Goal: Ask a question

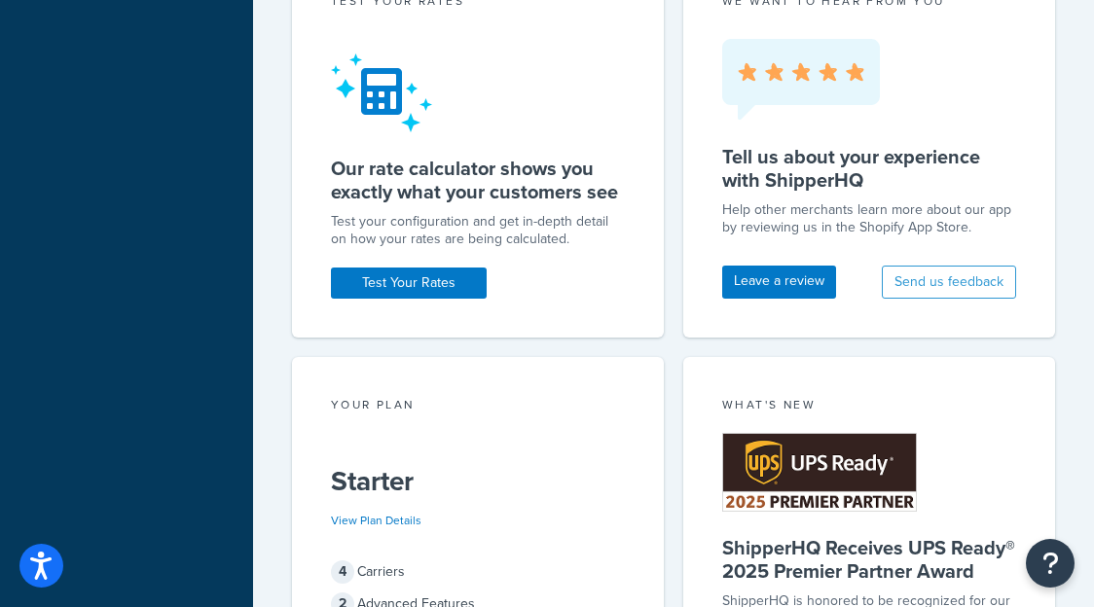
scroll to position [996, 0]
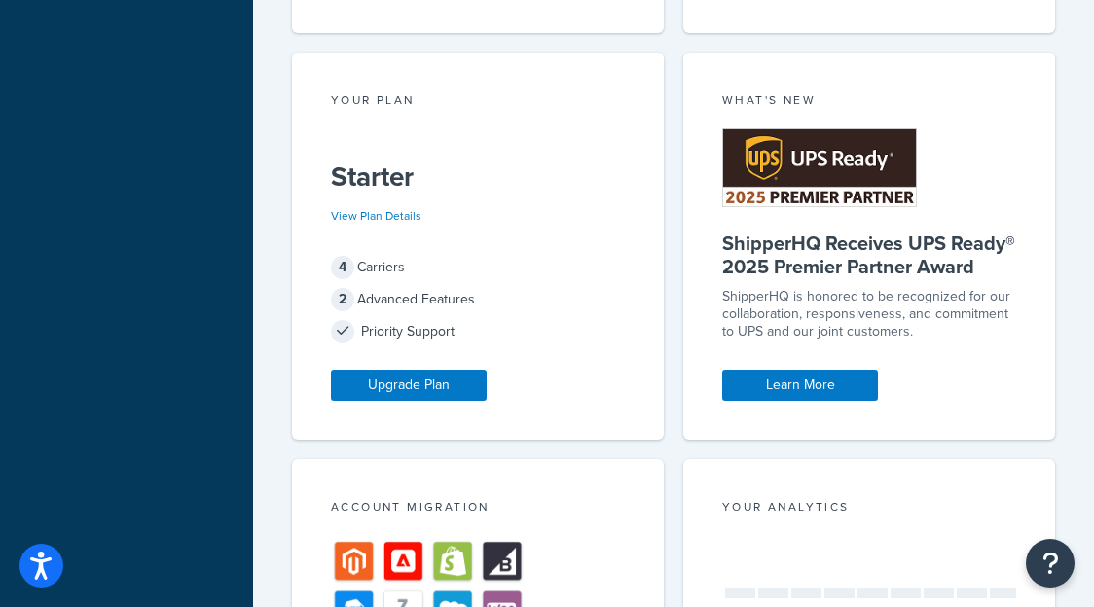
click at [684, 315] on div "What's New ShipperHQ Receives UPS Ready® 2025 Premier Partner Award ShipperHQ i…" at bounding box center [869, 246] width 372 height 386
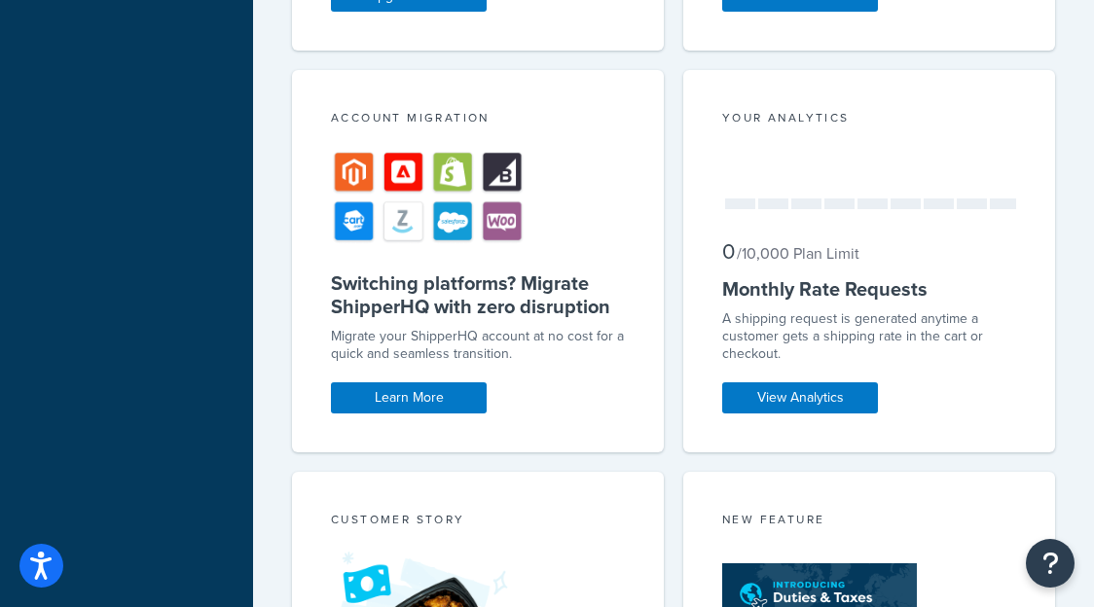
scroll to position [1738, 0]
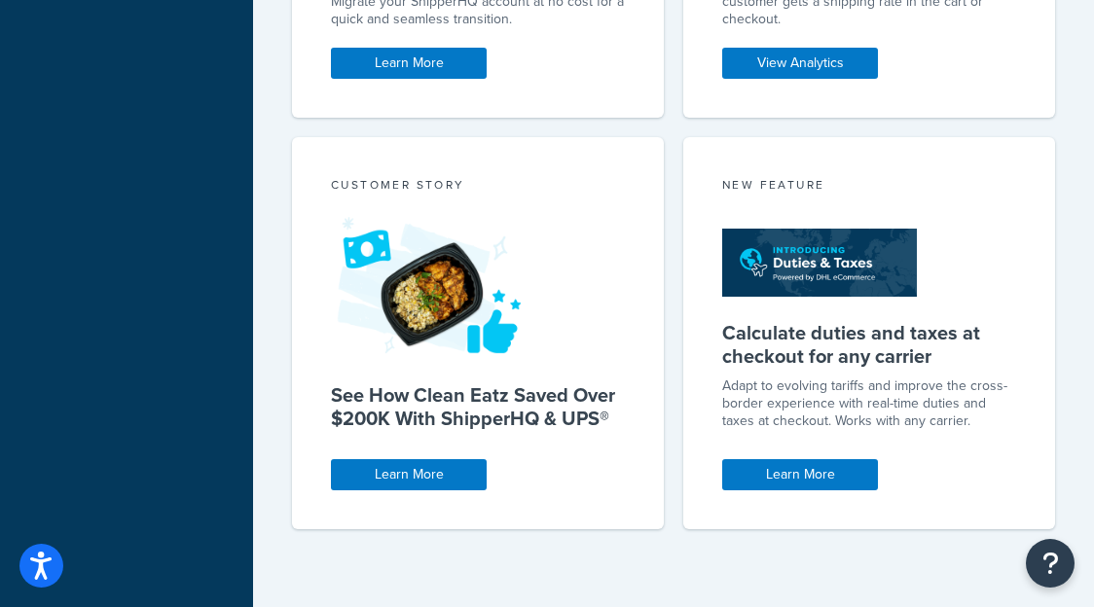
click at [684, 315] on div "New Feature Calculate duties and taxes at checkout for any carrier Adapt to evo…" at bounding box center [869, 333] width 372 height 392
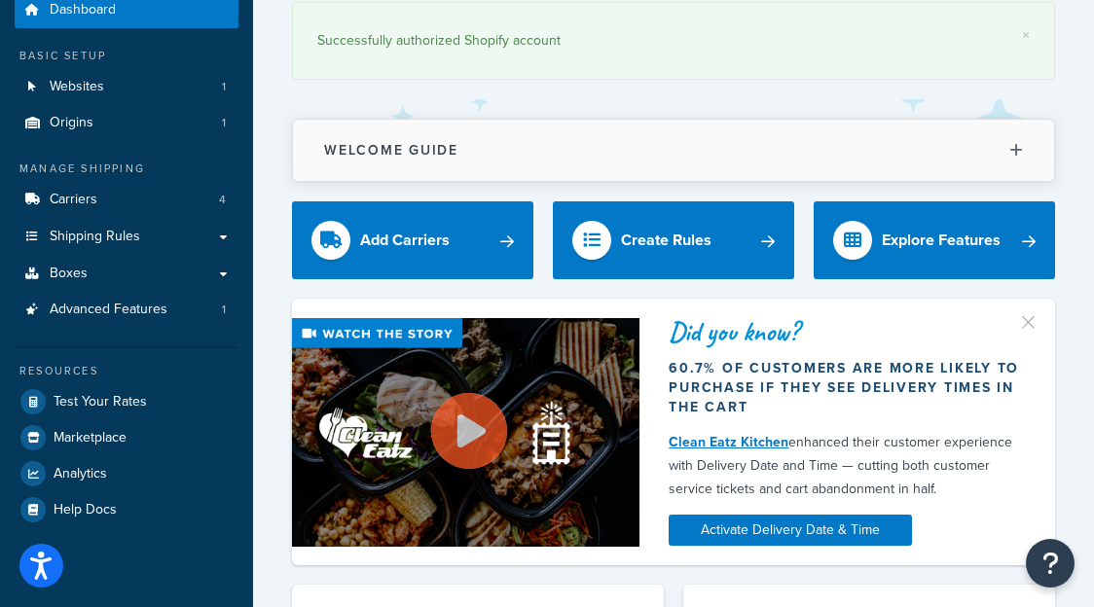
scroll to position [181, 0]
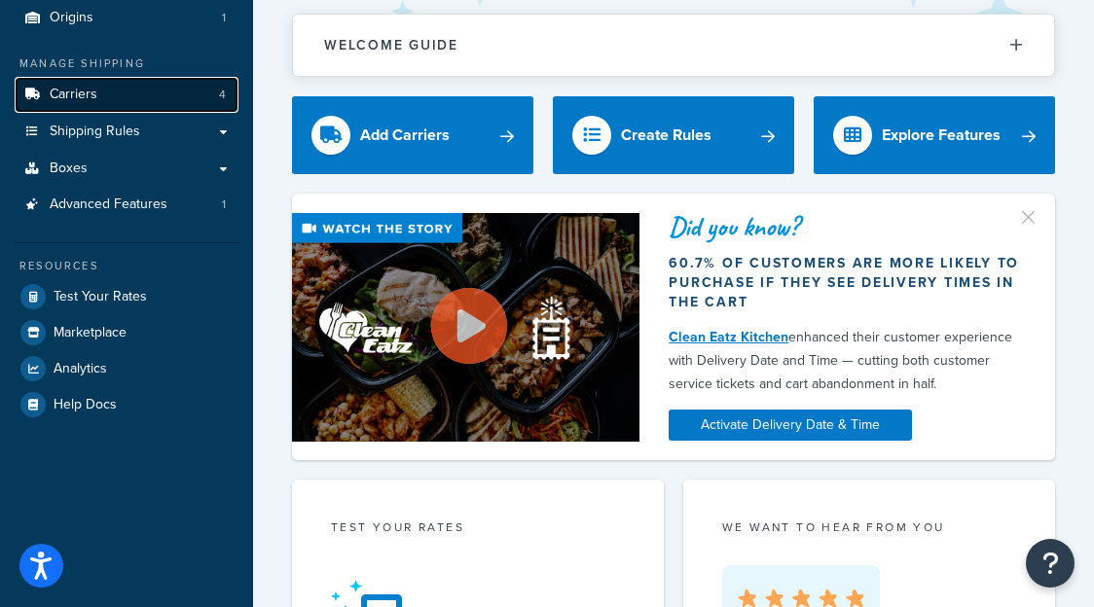
click at [150, 96] on link "Carriers 4" at bounding box center [127, 95] width 224 height 36
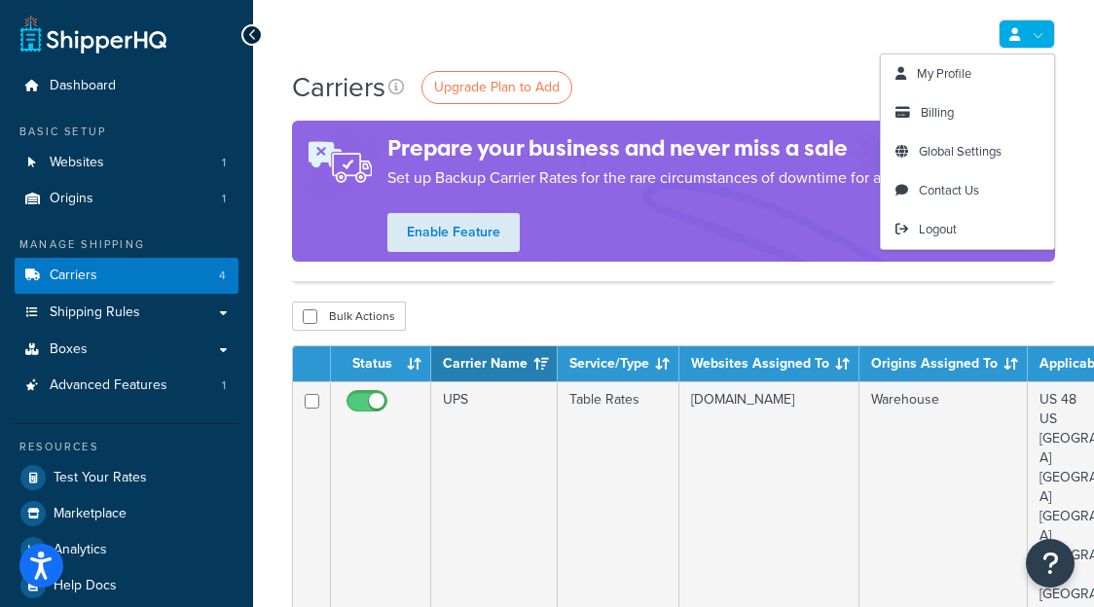
scroll to position [311, 0]
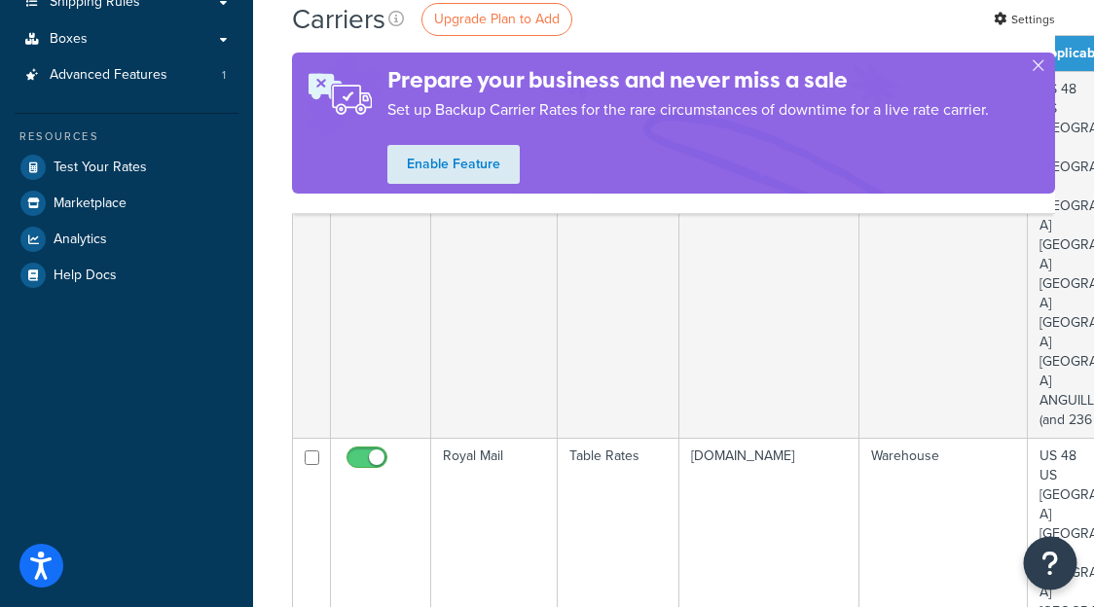
click at [1053, 568] on icon "Open Resource Center" at bounding box center [1051, 563] width 18 height 27
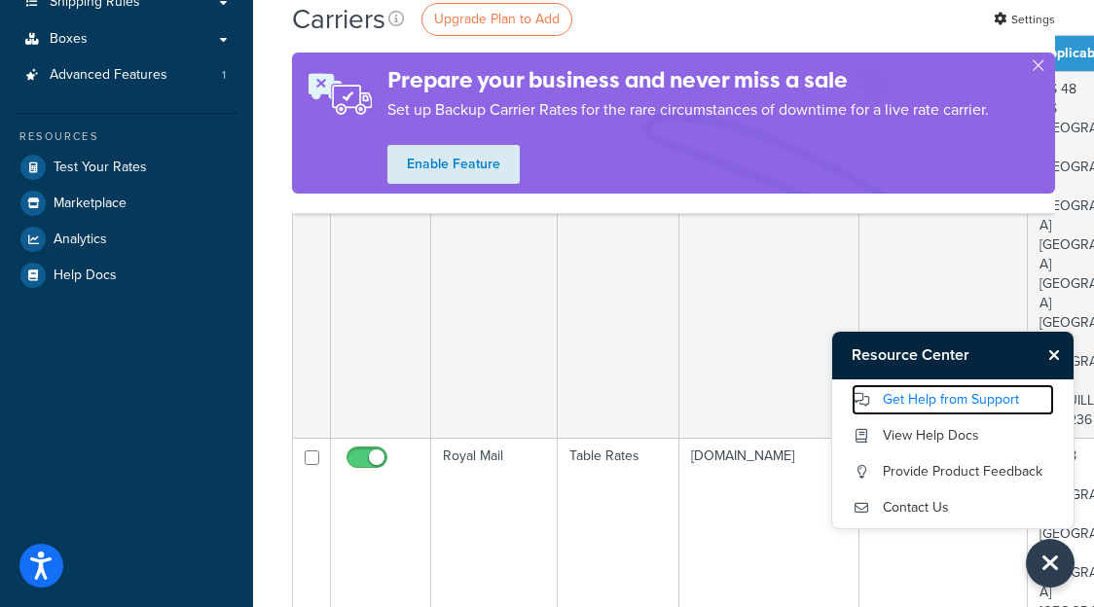
click at [957, 401] on link "Get Help from Support" at bounding box center [953, 400] width 202 height 31
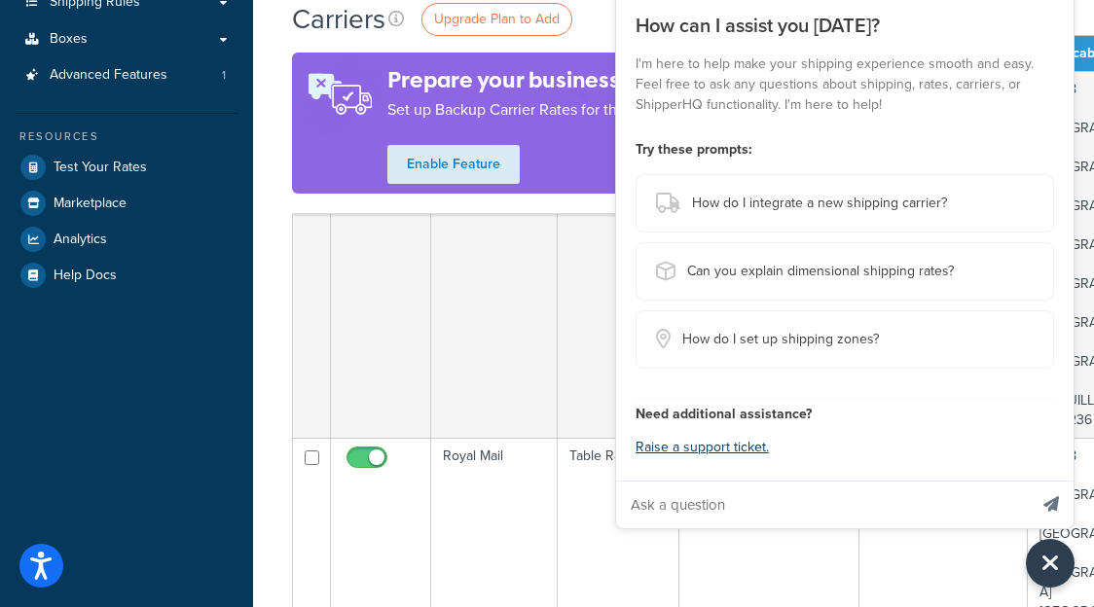
click at [752, 509] on input "Ask a question" at bounding box center [821, 505] width 411 height 47
type input "Hi - do you offer your own rates?"
